Goal: Task Accomplishment & Management: Use online tool/utility

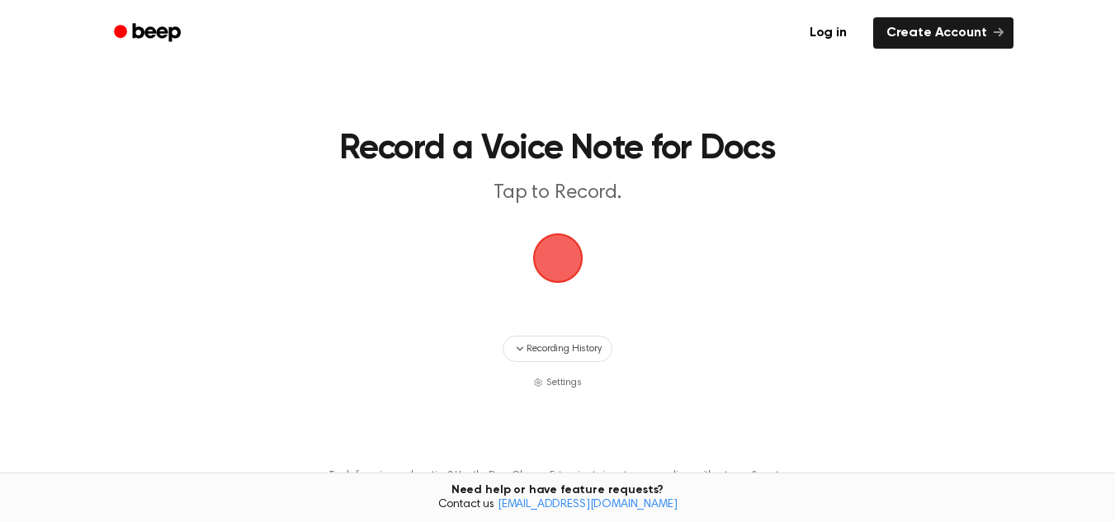
click at [563, 257] on span "button" at bounding box center [557, 258] width 50 height 50
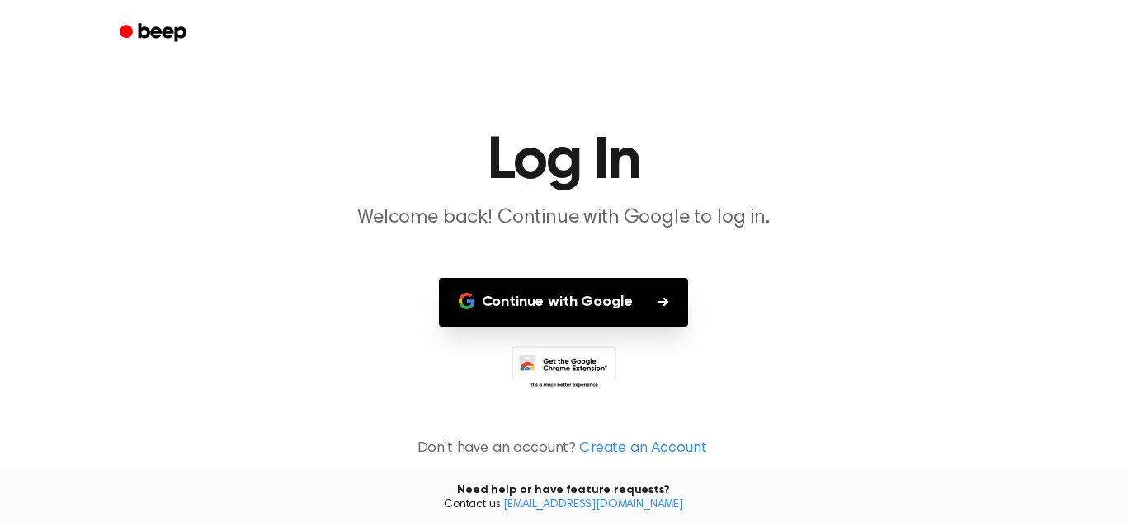
click at [664, 304] on icon "button" at bounding box center [663, 301] width 10 height 9
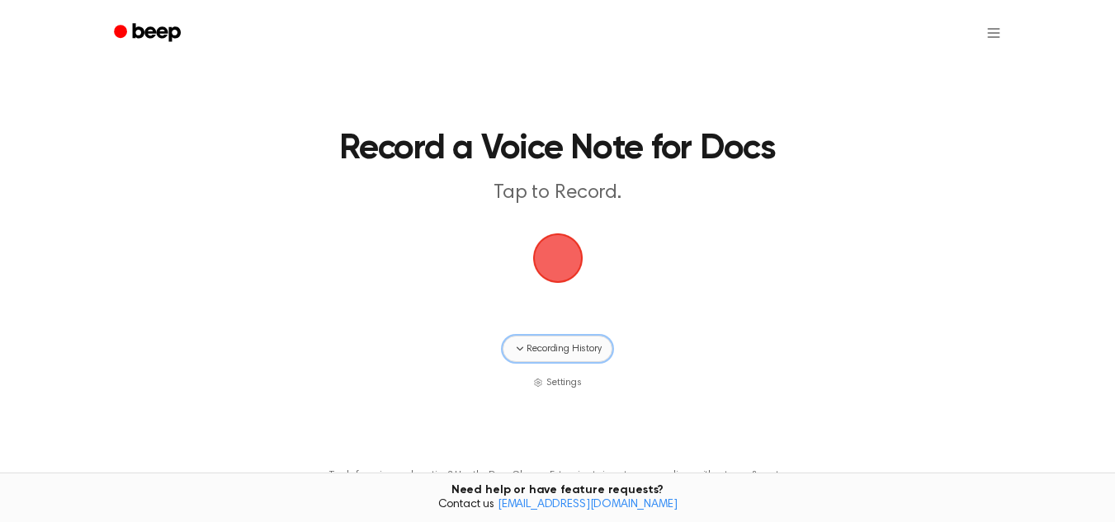
click at [594, 351] on span "Recording History" at bounding box center [563, 349] width 74 height 15
